Goal: Information Seeking & Learning: Find specific fact

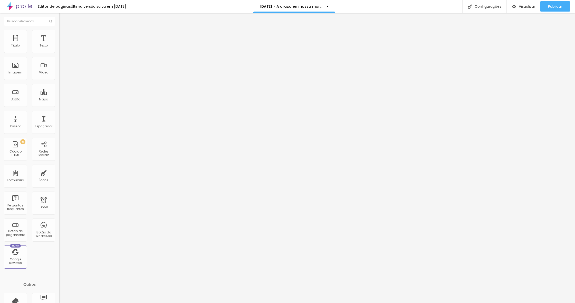
click at [59, 54] on span "Editar perguntas" at bounding box center [73, 52] width 29 height 4
copy strong "Quando acontecem os ensaios?"
copy div "Os ensaios acontecem de 13 à 23 de Novembro: Terça à sexta - das 16h às 20h Sáb…"
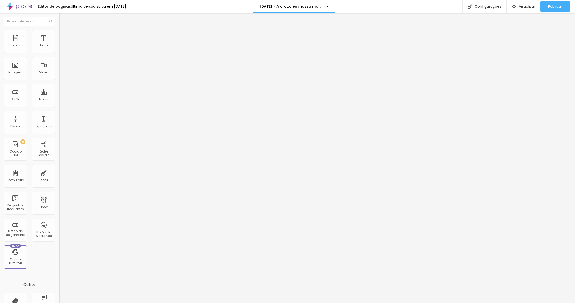
click at [430, 303] on div at bounding box center [287, 308] width 575 height 5
click at [62, 48] on input "31 de outubro de 2025 às 21:00" at bounding box center [88, 45] width 52 height 5
